Goal: Transaction & Acquisition: Purchase product/service

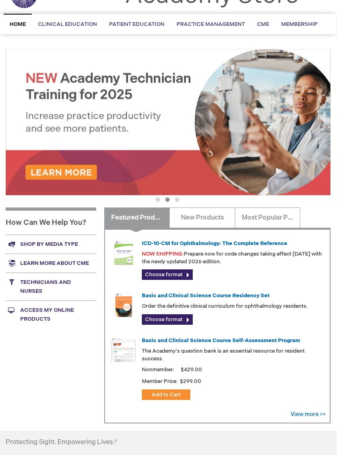
scroll to position [46, 0]
click at [213, 219] on link "New Products" at bounding box center [203, 218] width 66 height 20
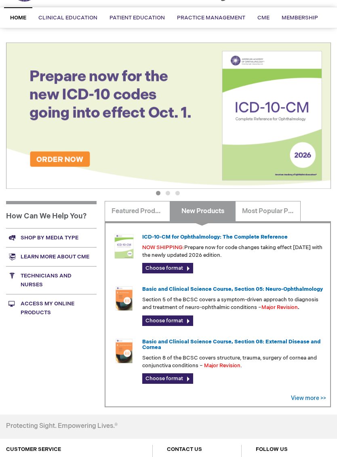
scroll to position [53, 0]
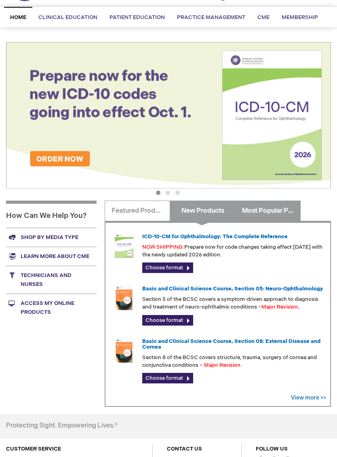
click at [283, 210] on link "Most Popular Products" at bounding box center [269, 211] width 66 height 20
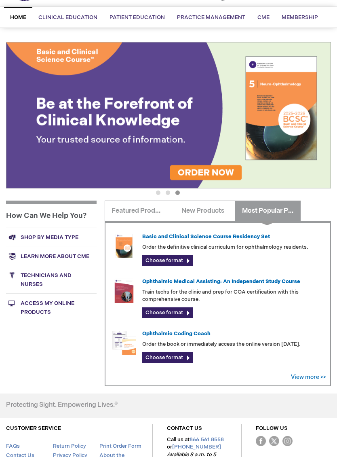
click at [187, 257] on link "Choose format" at bounding box center [167, 260] width 51 height 11
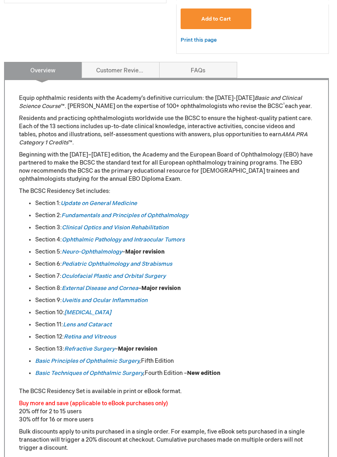
scroll to position [231, 2]
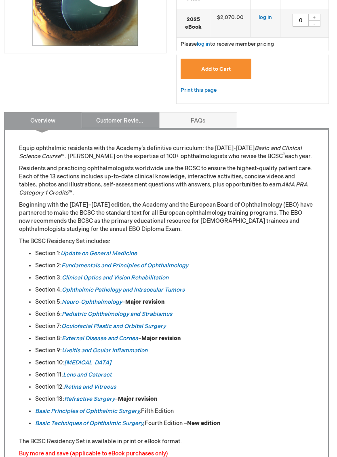
click at [130, 122] on link "Customer Reviews" at bounding box center [121, 120] width 78 height 16
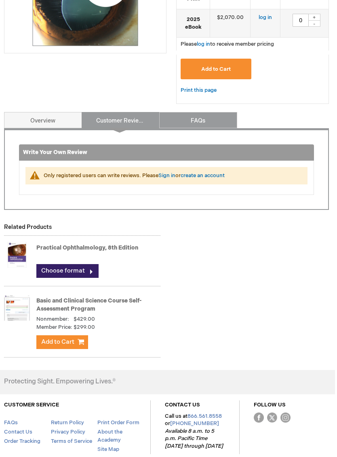
click at [210, 117] on link "FAQs" at bounding box center [198, 120] width 78 height 16
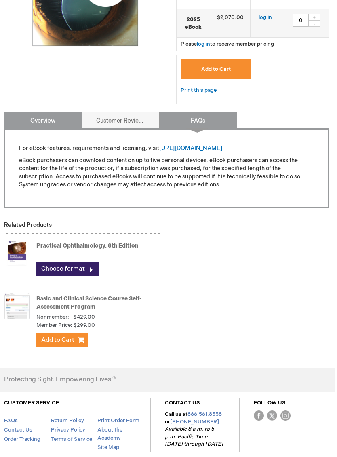
click at [48, 124] on link "Overview" at bounding box center [43, 120] width 78 height 16
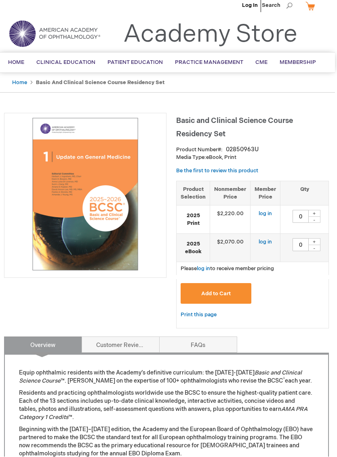
scroll to position [0, 2]
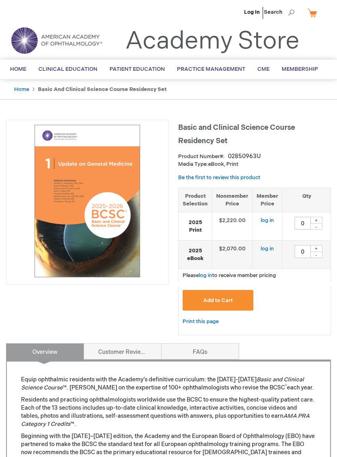
scroll to position [0, 2]
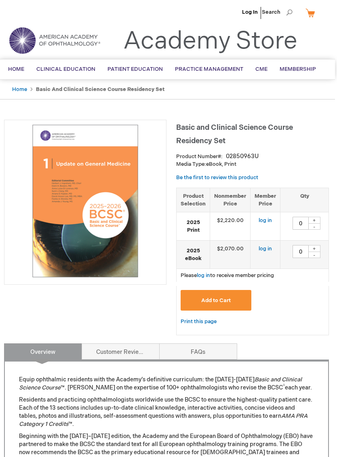
click at [263, 222] on link "log in" at bounding box center [265, 220] width 13 height 6
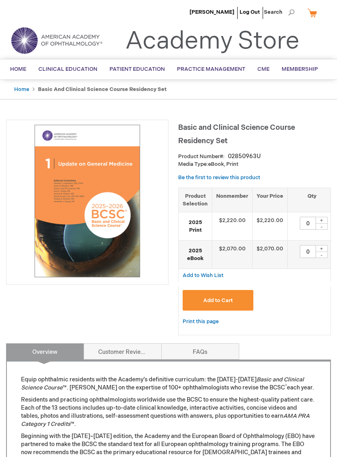
click at [318, 221] on div "+" at bounding box center [322, 220] width 12 height 7
type input "1"
click at [232, 297] on span "Add to Cart" at bounding box center [219, 300] width 30 height 6
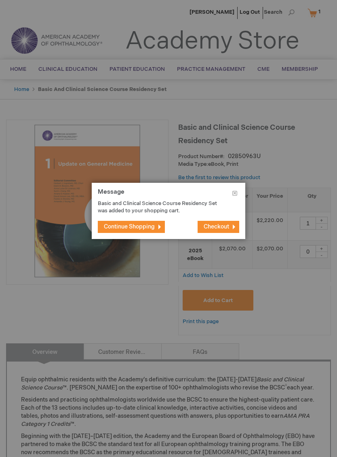
click at [223, 225] on span "Checkout" at bounding box center [216, 226] width 25 height 7
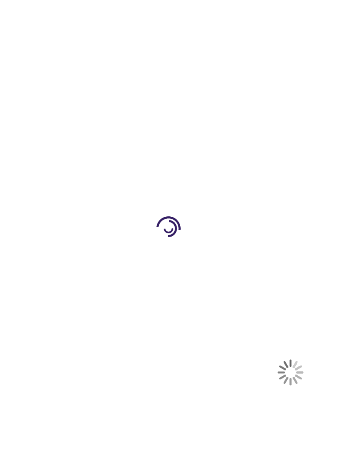
select select "NZ"
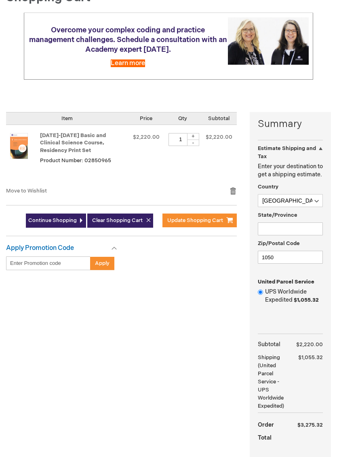
scroll to position [95, 0]
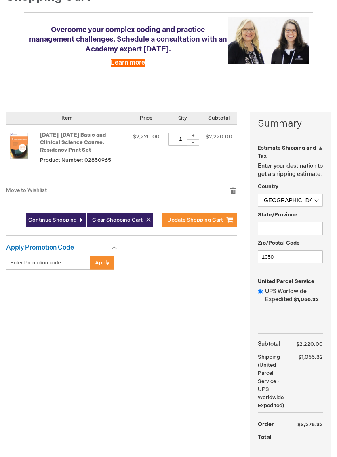
click at [263, 295] on input "UPS Worldwide Expedited $1,055.32" at bounding box center [260, 291] width 5 height 5
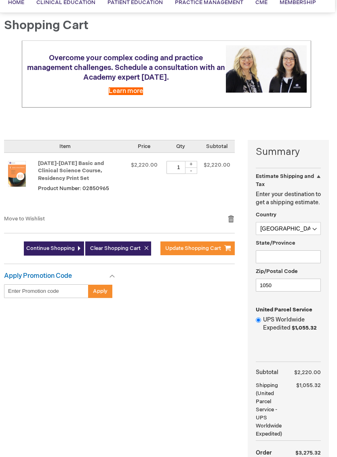
scroll to position [66, 2]
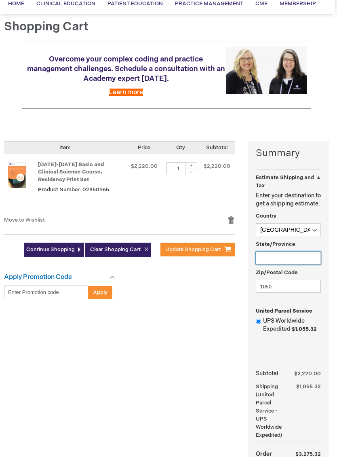
click at [291, 265] on input "State/Province" at bounding box center [288, 258] width 65 height 13
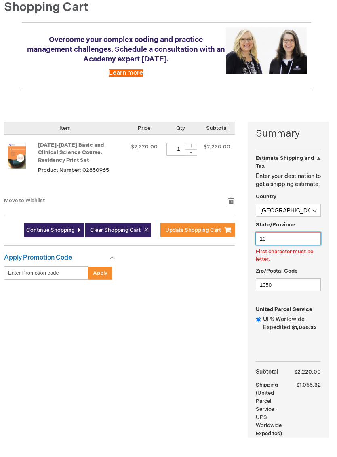
type input "1"
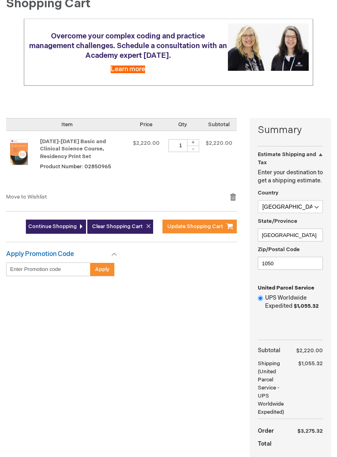
scroll to position [87, 0]
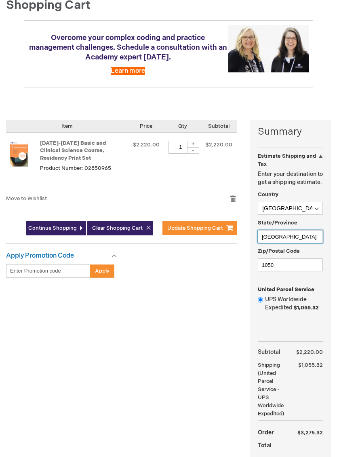
type input "[GEOGRAPHIC_DATA]"
click at [314, 215] on select "Afghanistan Åland Islands Albania Algeria American Samoa Andorra Angola Anguill…" at bounding box center [290, 208] width 65 height 13
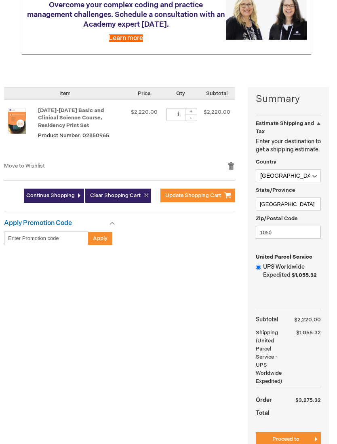
scroll to position [124, 2]
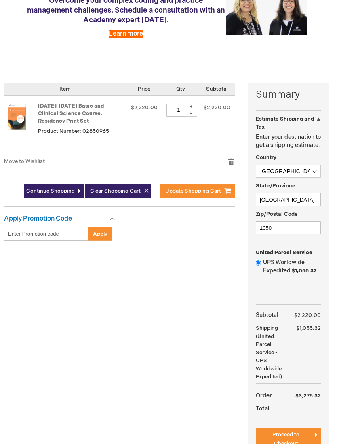
click at [306, 448] on button "Proceed to Checkout" at bounding box center [288, 439] width 65 height 23
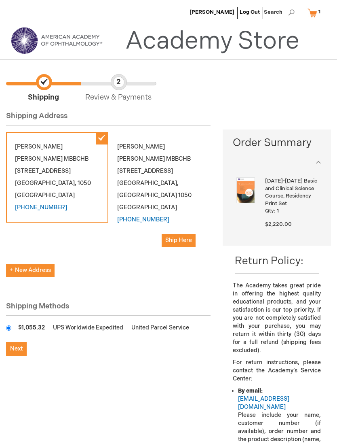
click at [21, 264] on button "New Address" at bounding box center [30, 270] width 49 height 13
select select "NZ"
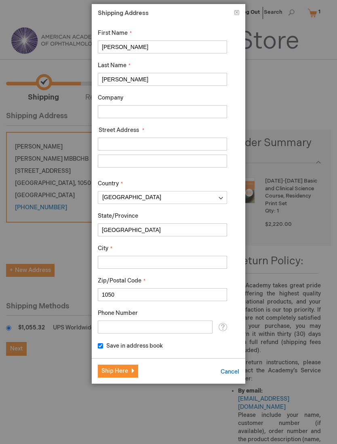
click at [211, 230] on input "[GEOGRAPHIC_DATA]" at bounding box center [162, 229] width 129 height 13
type input "A"
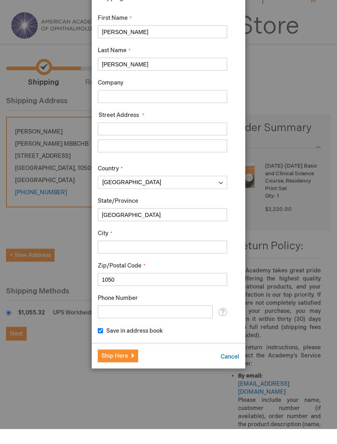
type input "[GEOGRAPHIC_DATA]"
click at [221, 256] on input "City" at bounding box center [162, 262] width 129 height 13
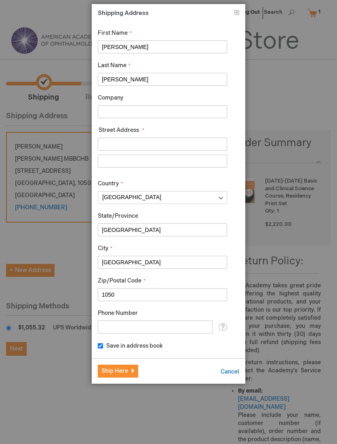
type input "[GEOGRAPHIC_DATA]"
click at [206, 146] on input "Street Address: Line 1" at bounding box center [162, 144] width 129 height 13
type input "[STREET_ADDRESS]"
click at [205, 159] on input "Street Address: Line 2" at bounding box center [162, 161] width 129 height 13
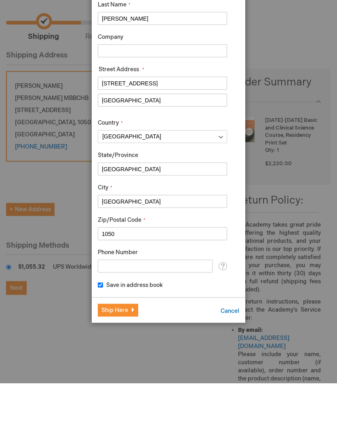
type input "[GEOGRAPHIC_DATA]"
click at [124, 365] on button "Ship Here" at bounding box center [118, 371] width 40 height 13
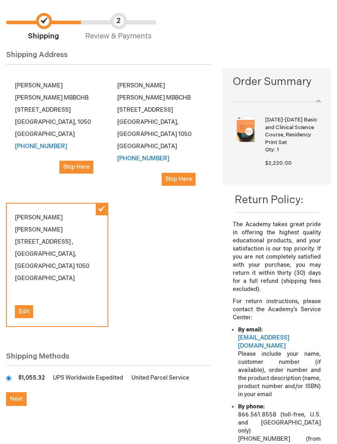
click at [8, 393] on button "Next" at bounding box center [16, 399] width 21 height 14
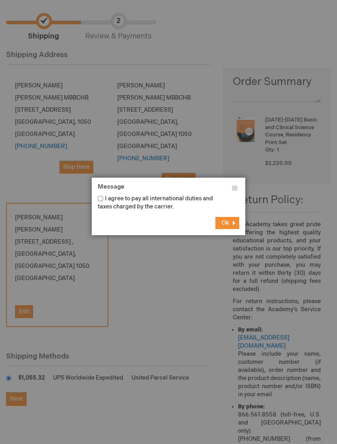
click at [101, 201] on input "I agree to pay all international duties and taxes charged by the carrier." at bounding box center [100, 198] width 5 height 5
checkbox input "true"
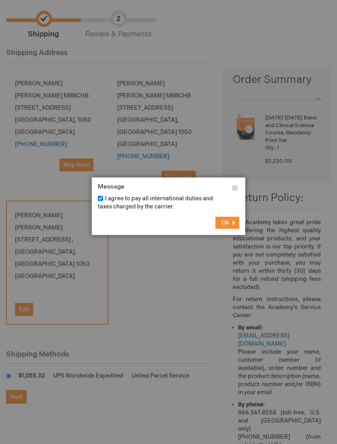
scroll to position [64, 0]
click at [232, 229] on button "Ok" at bounding box center [228, 223] width 24 height 12
